Goal: Understand process/instructions: Learn how to perform a task or action

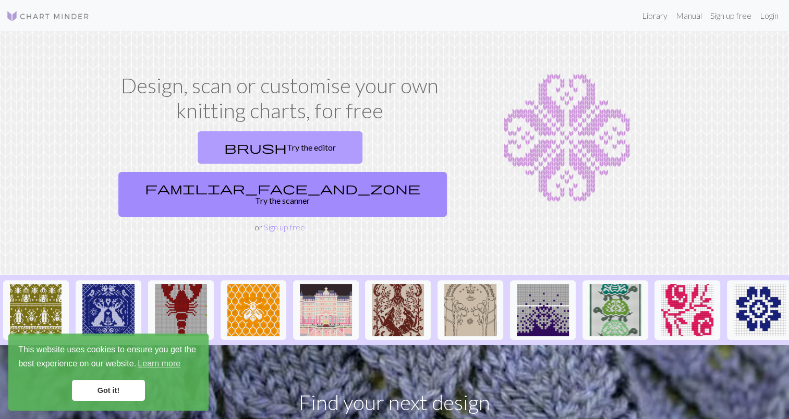
click at [212, 153] on link "brush Try the editor" at bounding box center [280, 147] width 165 height 32
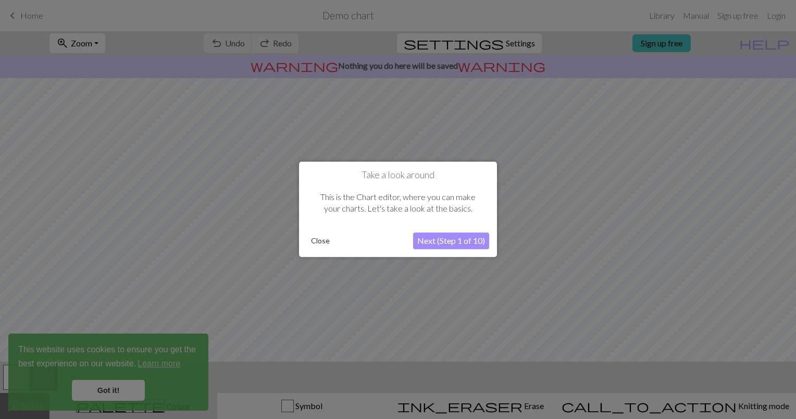
click at [451, 243] on button "Next (Step 1 of 10)" at bounding box center [451, 241] width 76 height 17
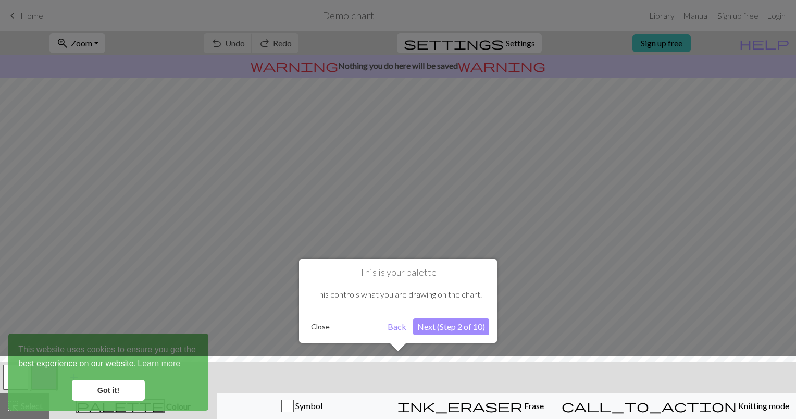
click at [457, 321] on button "Next (Step 2 of 10)" at bounding box center [451, 326] width 76 height 17
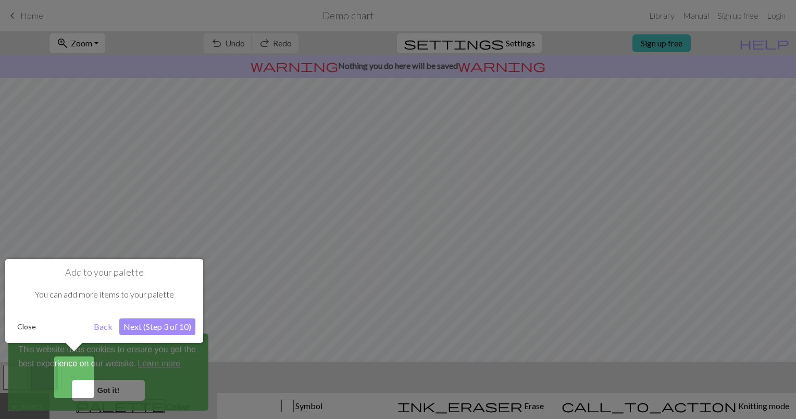
click at [156, 326] on button "Next (Step 3 of 10)" at bounding box center [157, 326] width 76 height 17
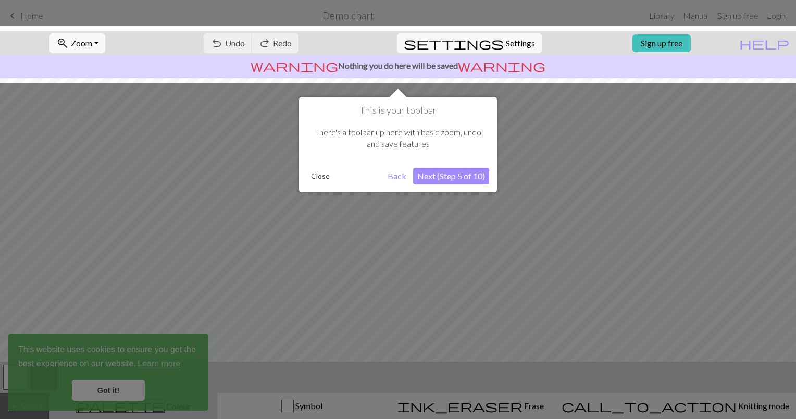
click at [438, 177] on button "Next (Step 5 of 10)" at bounding box center [451, 176] width 76 height 17
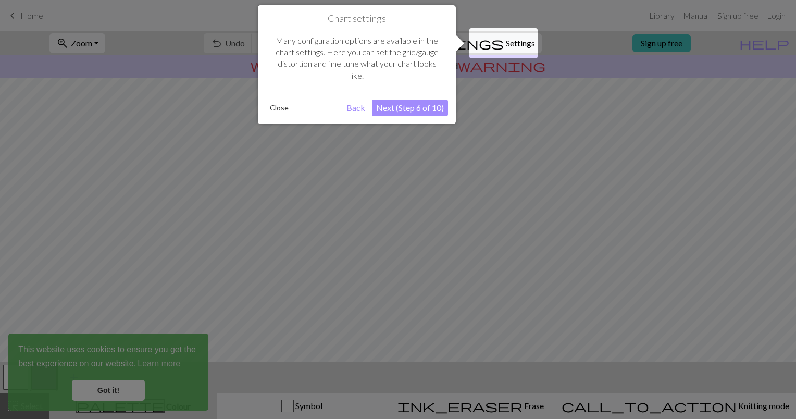
click at [418, 106] on button "Next (Step 6 of 10)" at bounding box center [410, 108] width 76 height 17
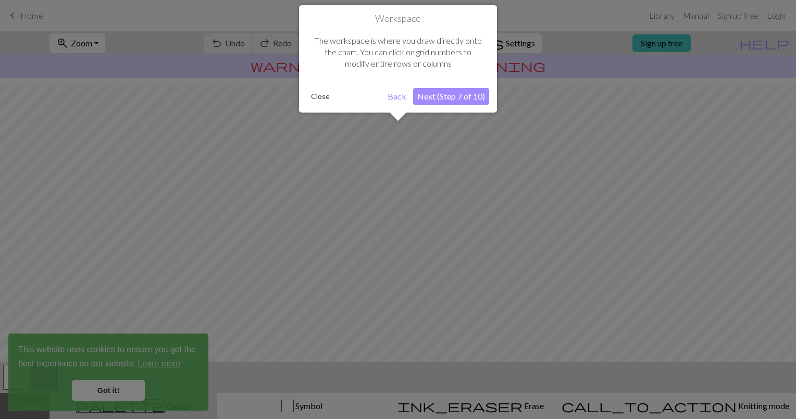
scroll to position [62, 0]
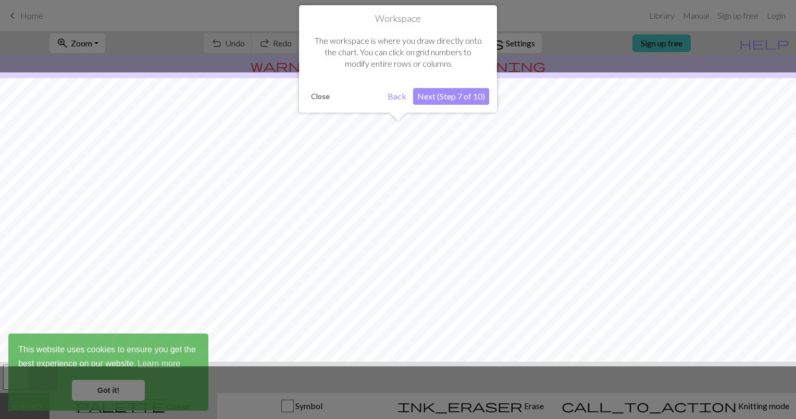
click at [438, 97] on button "Next (Step 7 of 10)" at bounding box center [451, 96] width 76 height 17
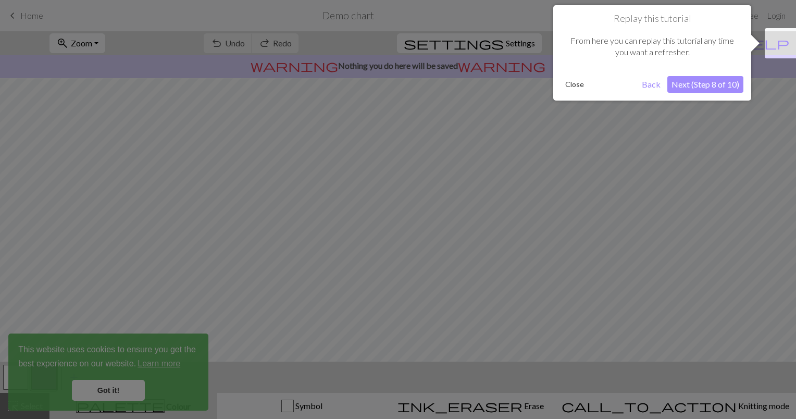
click at [721, 76] on div "Replay this tutorial From here you can replay this tutorial any time you want a…" at bounding box center [653, 52] width 198 height 95
click at [721, 85] on button "Next (Step 8 of 10)" at bounding box center [706, 84] width 76 height 17
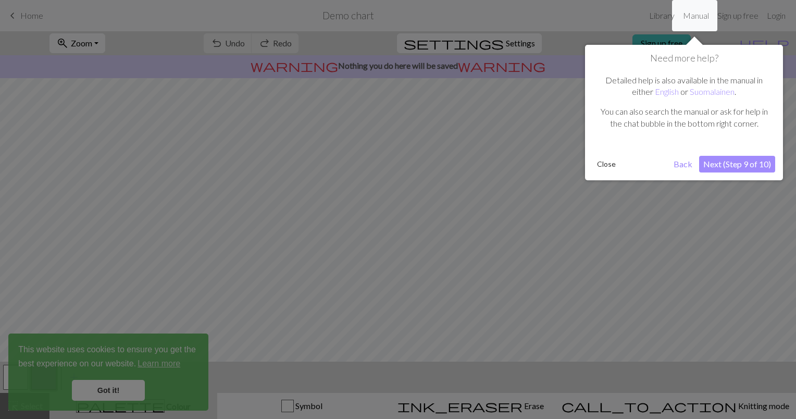
click at [730, 169] on button "Next (Step 9 of 10)" at bounding box center [738, 164] width 76 height 17
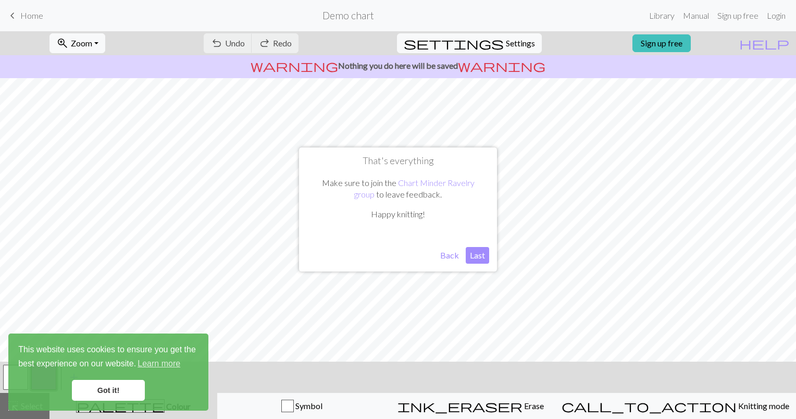
click at [467, 250] on button "Last" at bounding box center [477, 255] width 23 height 17
